Goal: Find specific page/section: Find specific page/section

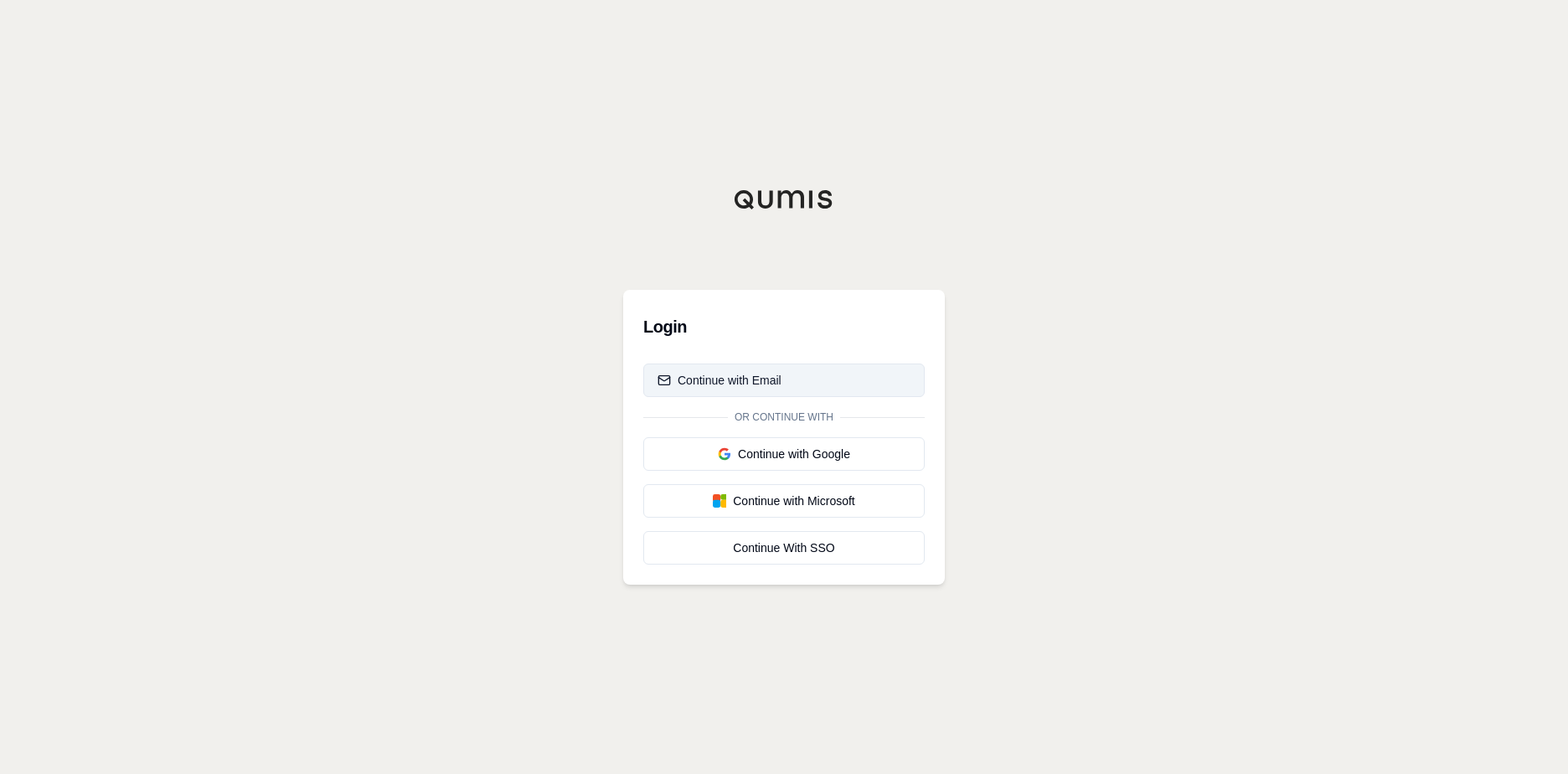
click at [781, 378] on button "Continue with Email" at bounding box center [784, 380] width 281 height 33
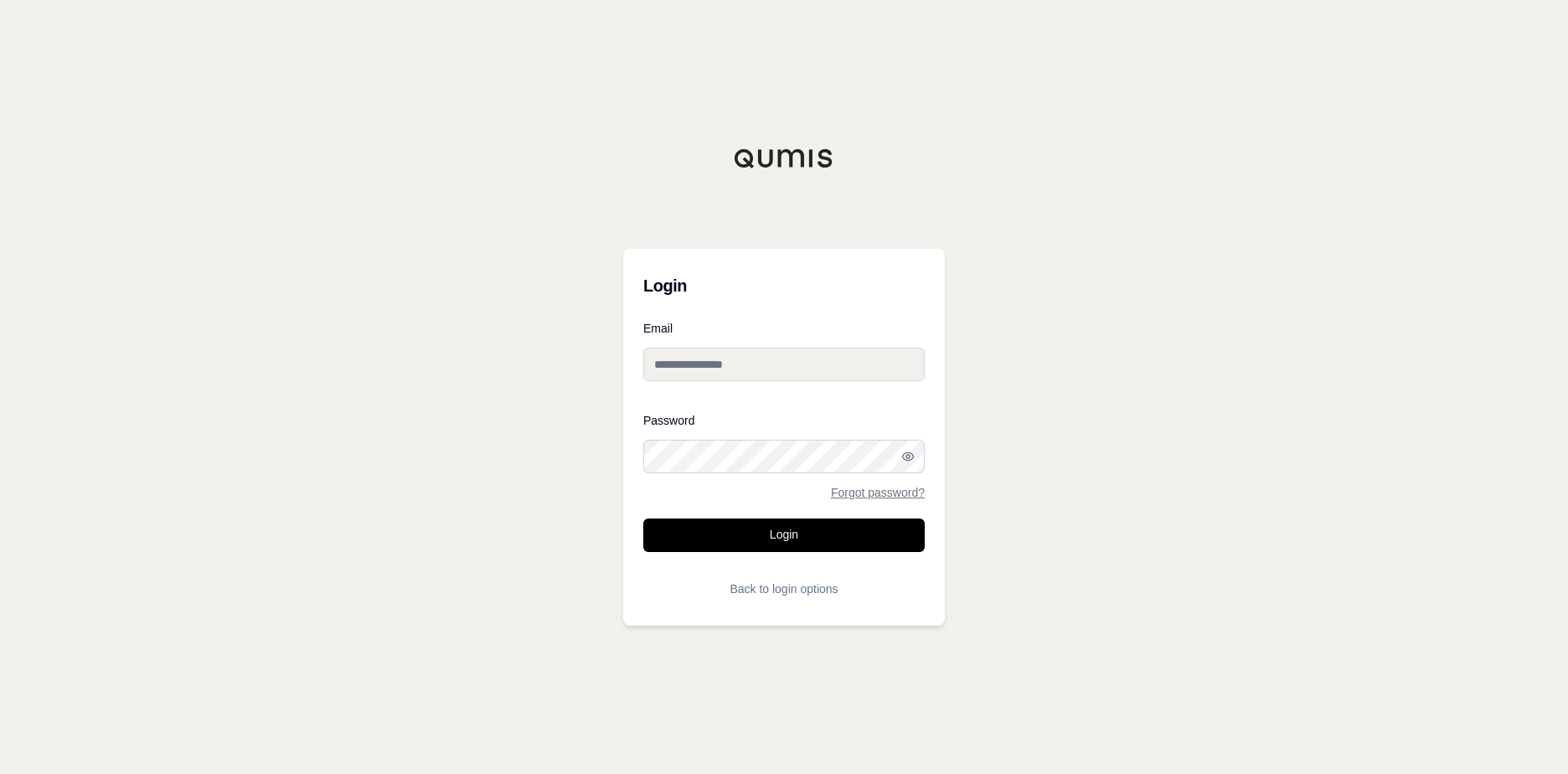
click at [758, 392] on div "Email" at bounding box center [784, 358] width 281 height 72
click at [741, 368] on input "Email" at bounding box center [784, 363] width 281 height 33
type input "**********"
click at [643, 518] on button "Login" at bounding box center [784, 535] width 281 height 33
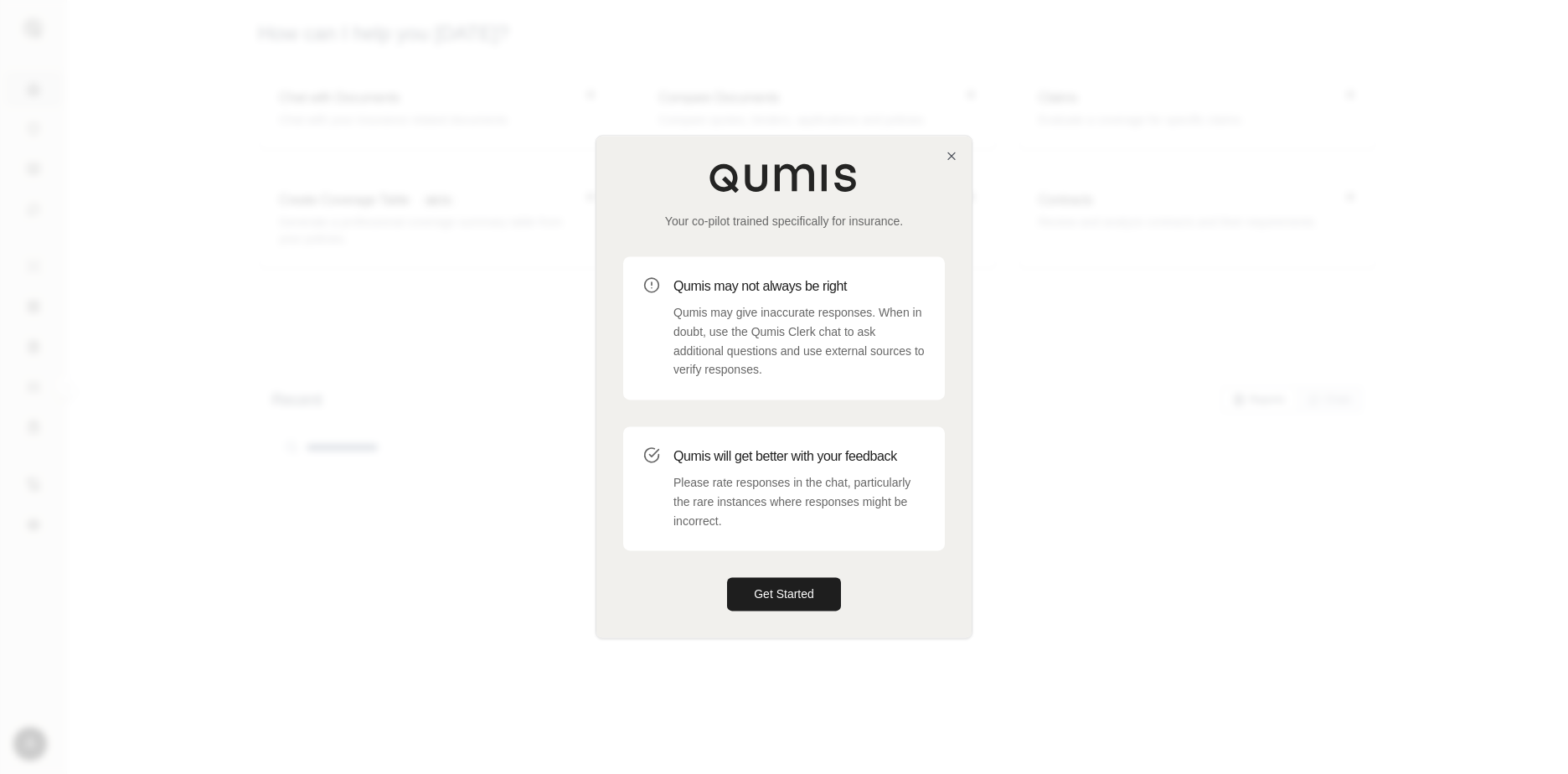
click at [1483, 147] on div at bounding box center [784, 387] width 1568 height 774
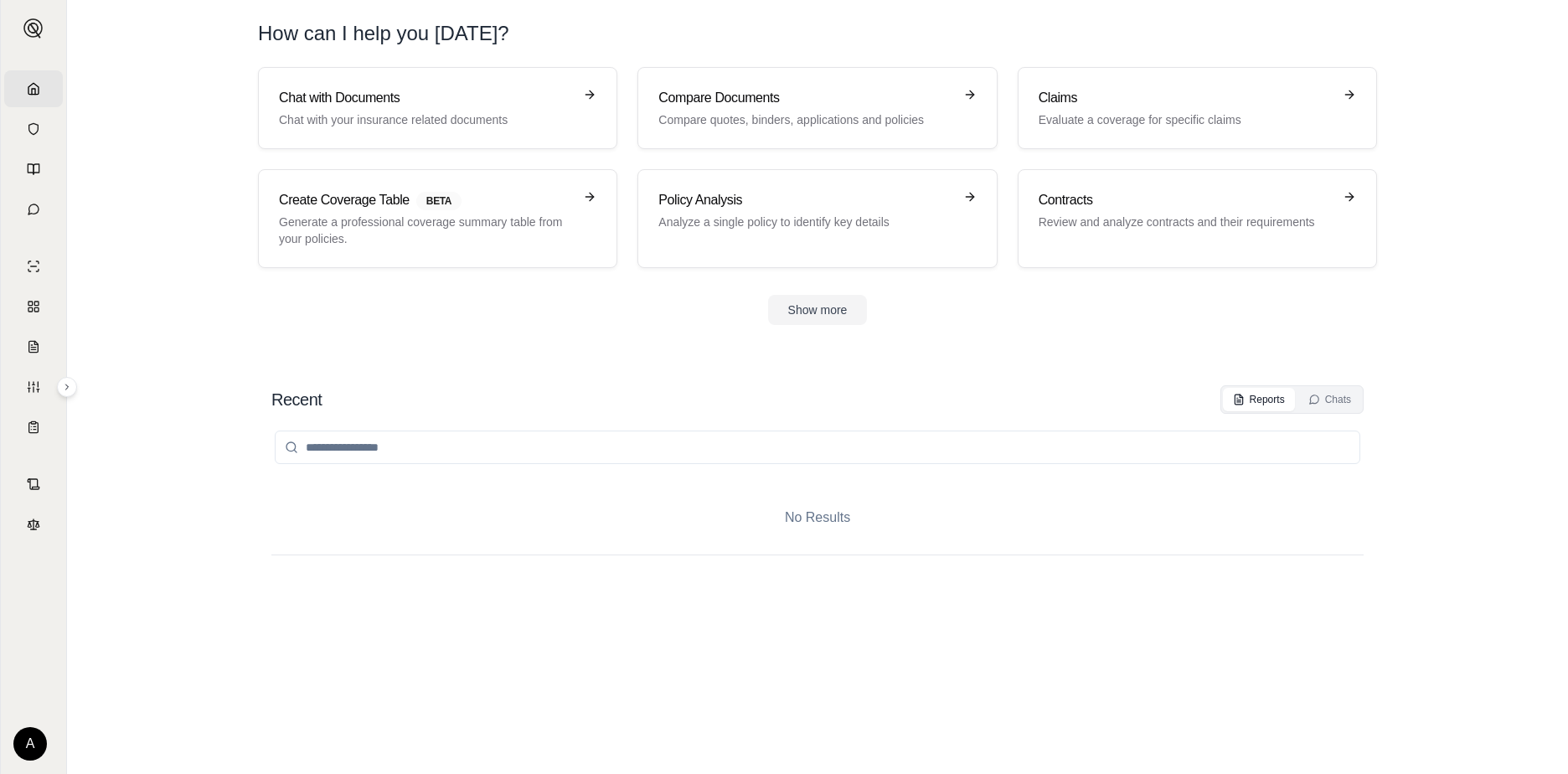
drag, startPoint x: 1432, startPoint y: 0, endPoint x: 1493, endPoint y: 45, distance: 75.8
click at [1493, 45] on main "How can I help you [DATE]? Chat with Documents Chat with your insurance related…" at bounding box center [817, 387] width 1501 height 774
click at [812, 327] on section "Chat with Documents Chat with your insurance related documents Compare Document…" at bounding box center [817, 209] width 1488 height 285
click at [796, 308] on button "Show more" at bounding box center [818, 310] width 100 height 30
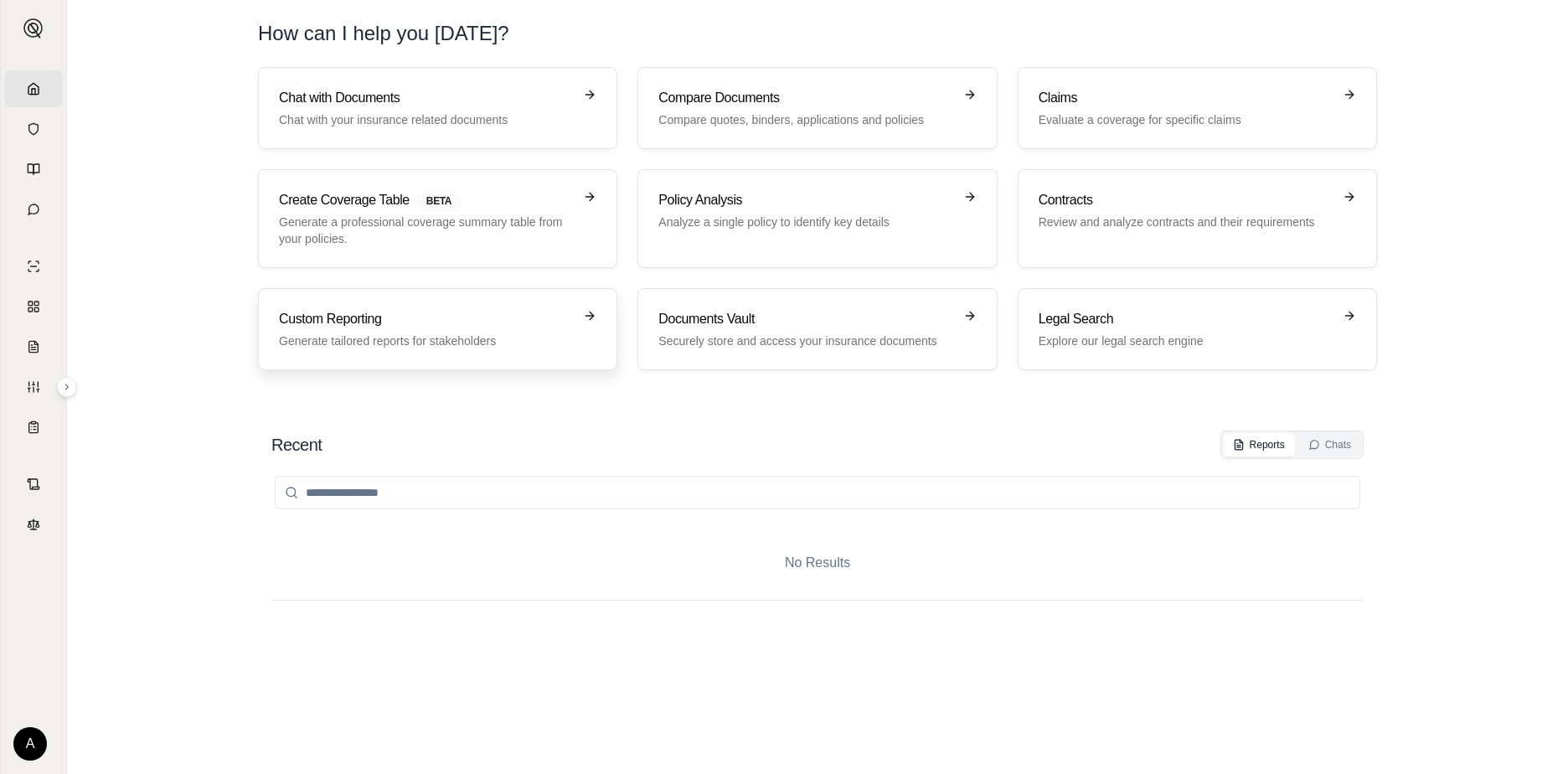
click at [411, 312] on h3 "Custom Reporting" at bounding box center [426, 318] width 294 height 20
